Goal: Task Accomplishment & Management: Use online tool/utility

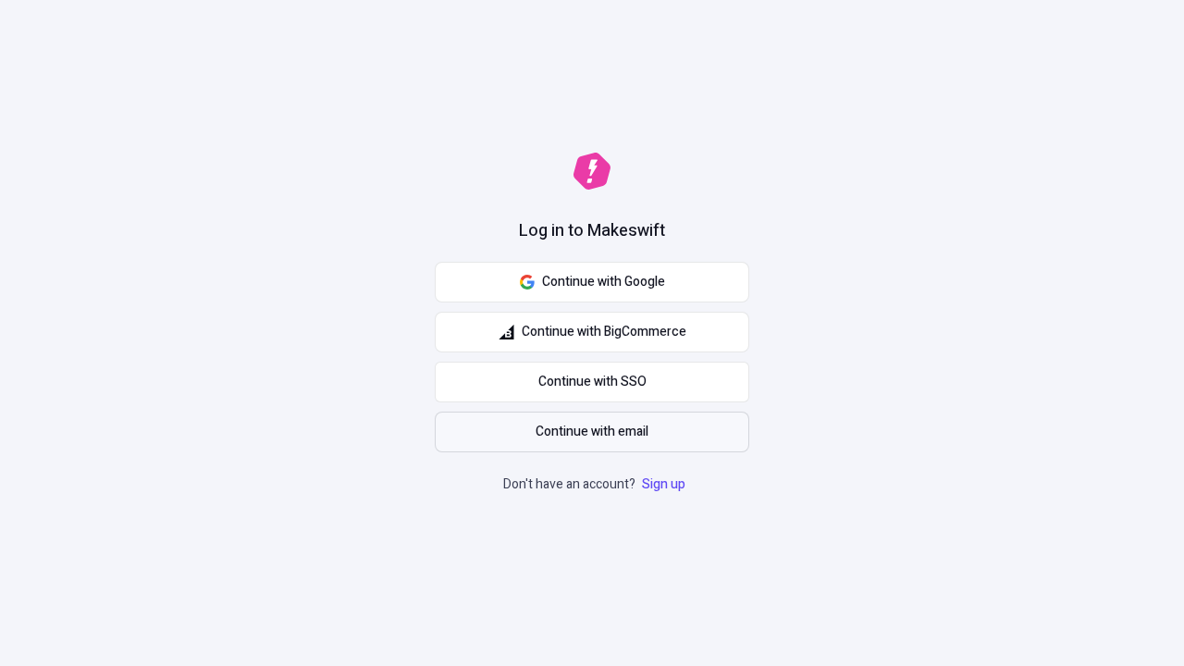
click at [592, 432] on span "Continue with email" at bounding box center [592, 432] width 113 height 20
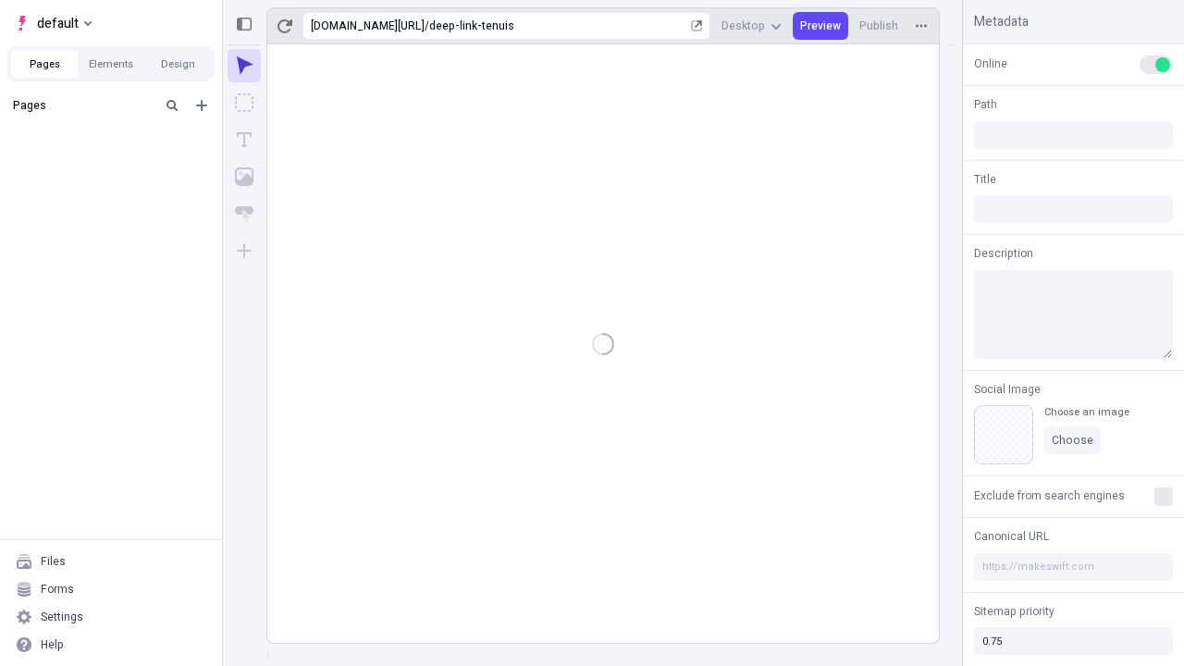
type input "/deep-link-tenuis"
click at [52, 23] on span "default" at bounding box center [58, 23] width 42 height 22
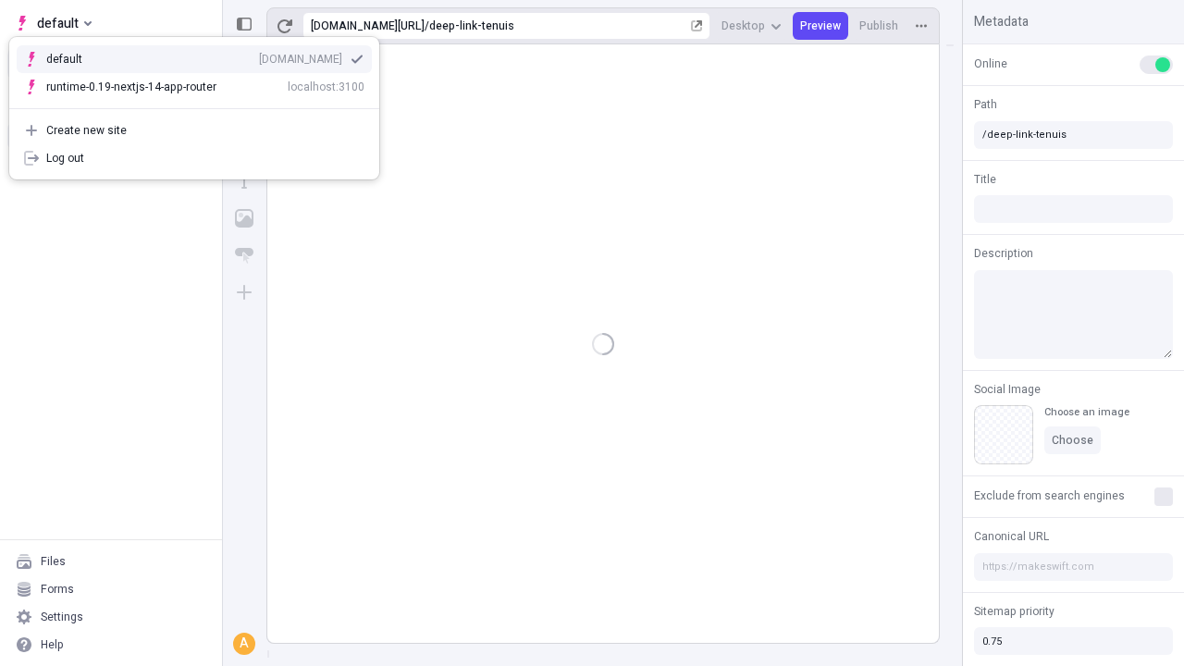
click at [259, 56] on div "qee9k4dy7d.staging.makeswift.site" at bounding box center [300, 59] width 83 height 15
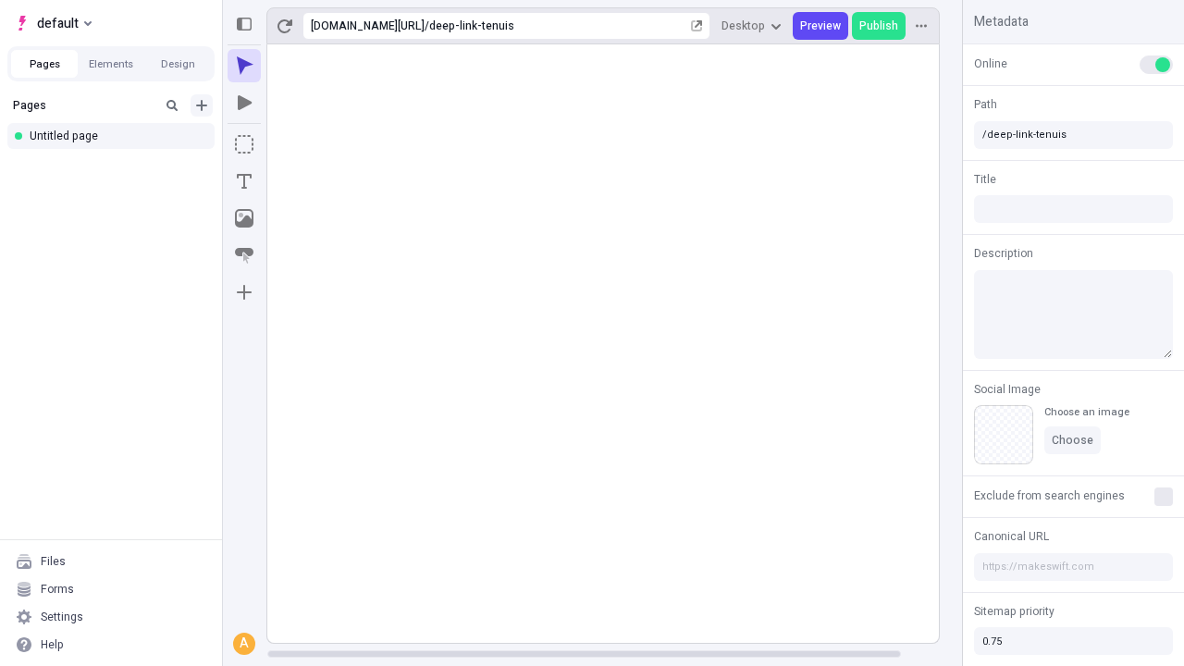
click at [202, 105] on icon "Add new" at bounding box center [201, 105] width 11 height 11
click at [117, 166] on div "Blank page" at bounding box center [117, 169] width 178 height 28
type input "/deep-link-itaque"
click at [202, 105] on icon "Add new" at bounding box center [201, 105] width 11 height 11
click at [117, 166] on div "Blank page" at bounding box center [117, 168] width 178 height 28
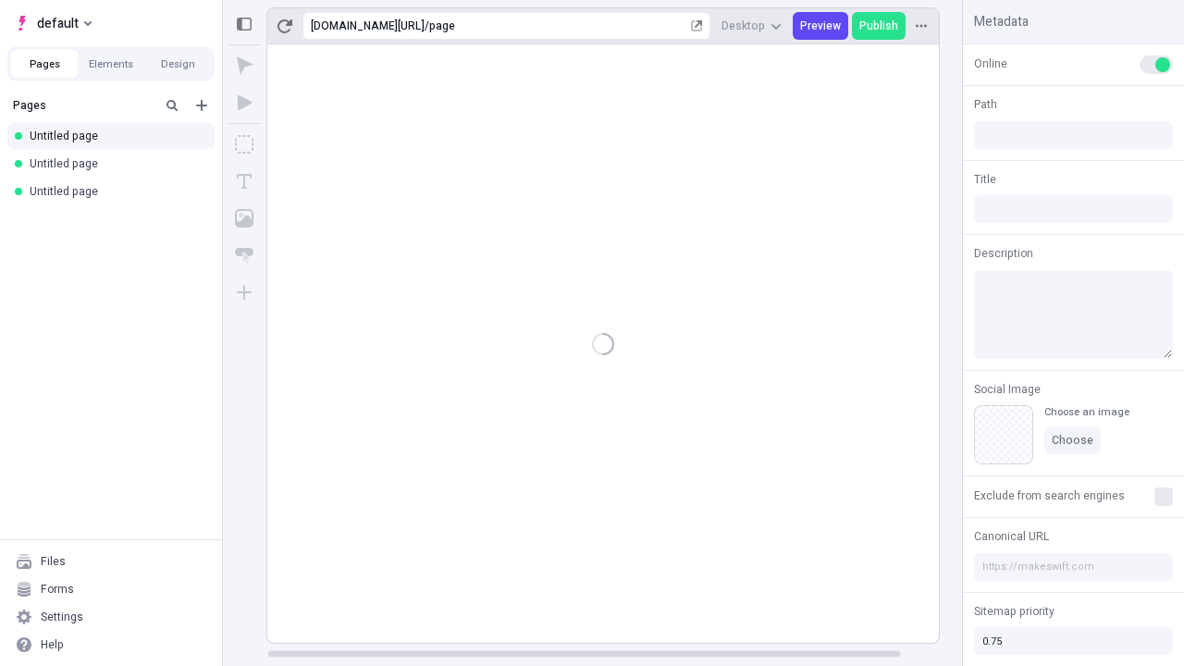
type input "/page"
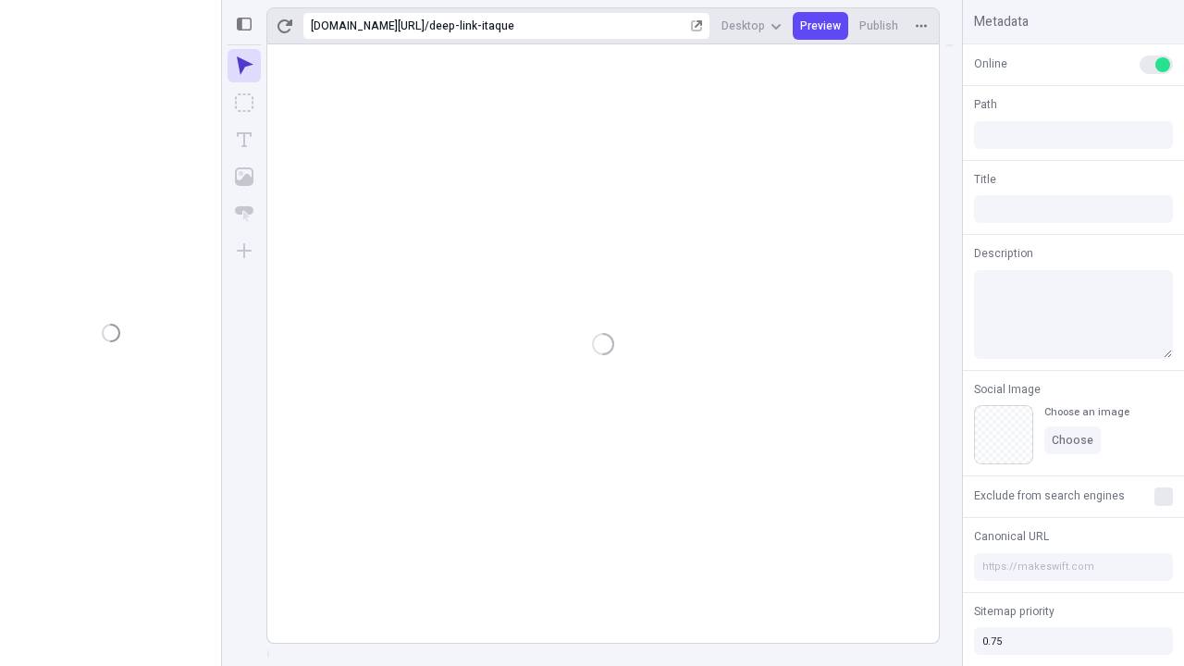
type input "/deep-link-itaque"
